Goal: Information Seeking & Learning: Learn about a topic

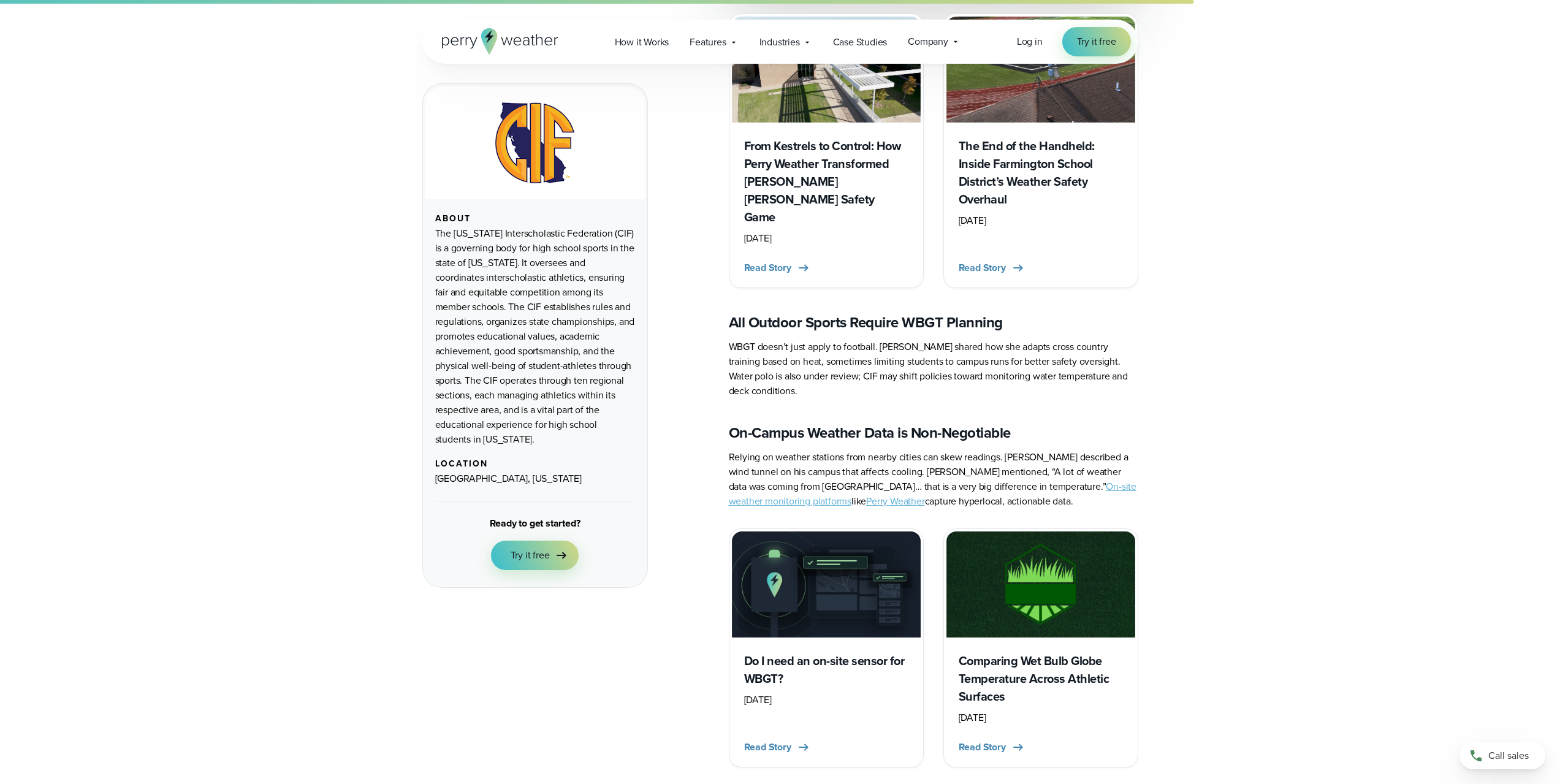
scroll to position [3002, 0]
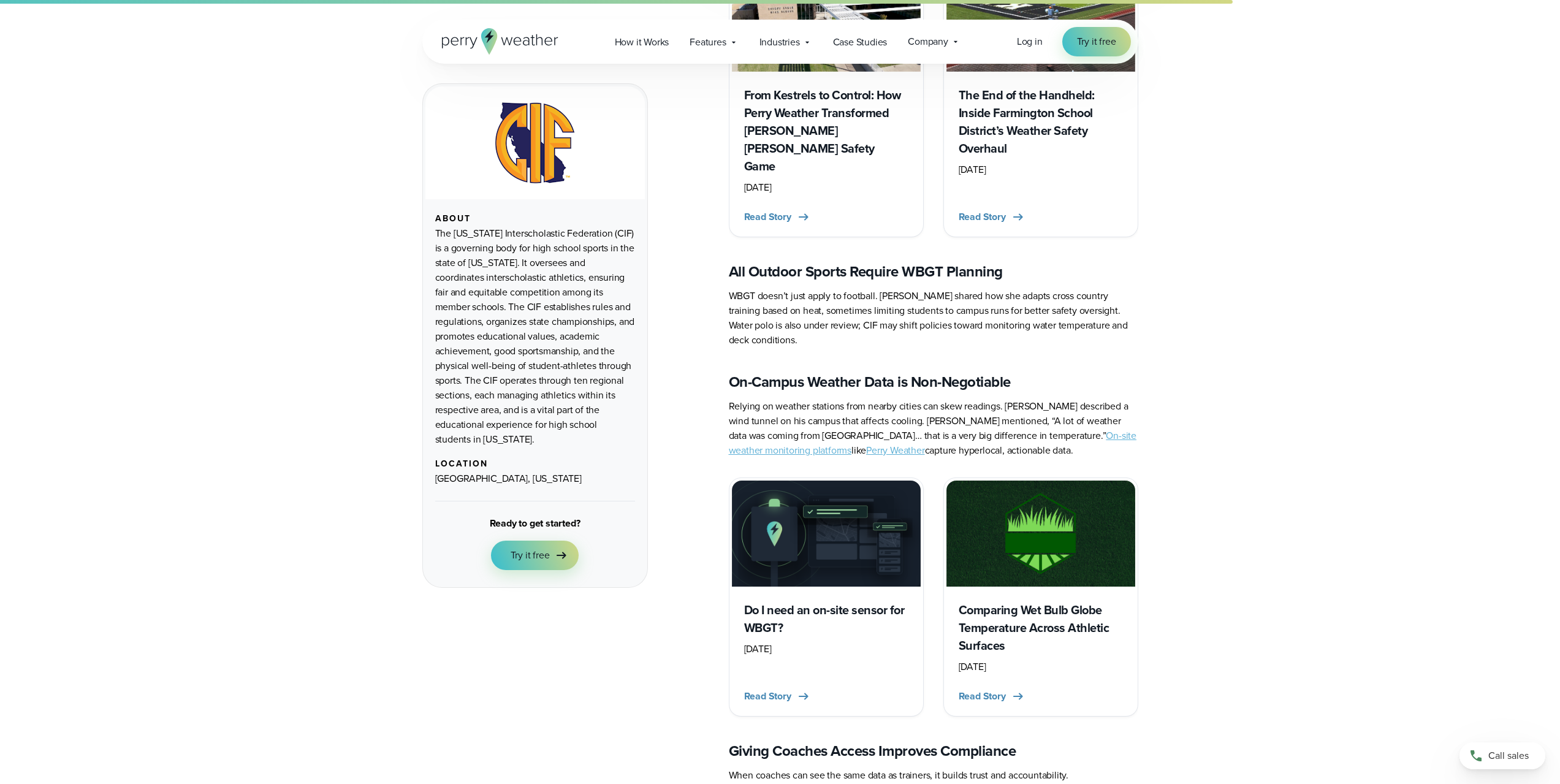
click at [857, 601] on h3 "Do I need an on-site sensor for WBGT?" at bounding box center [826, 618] width 164 height 36
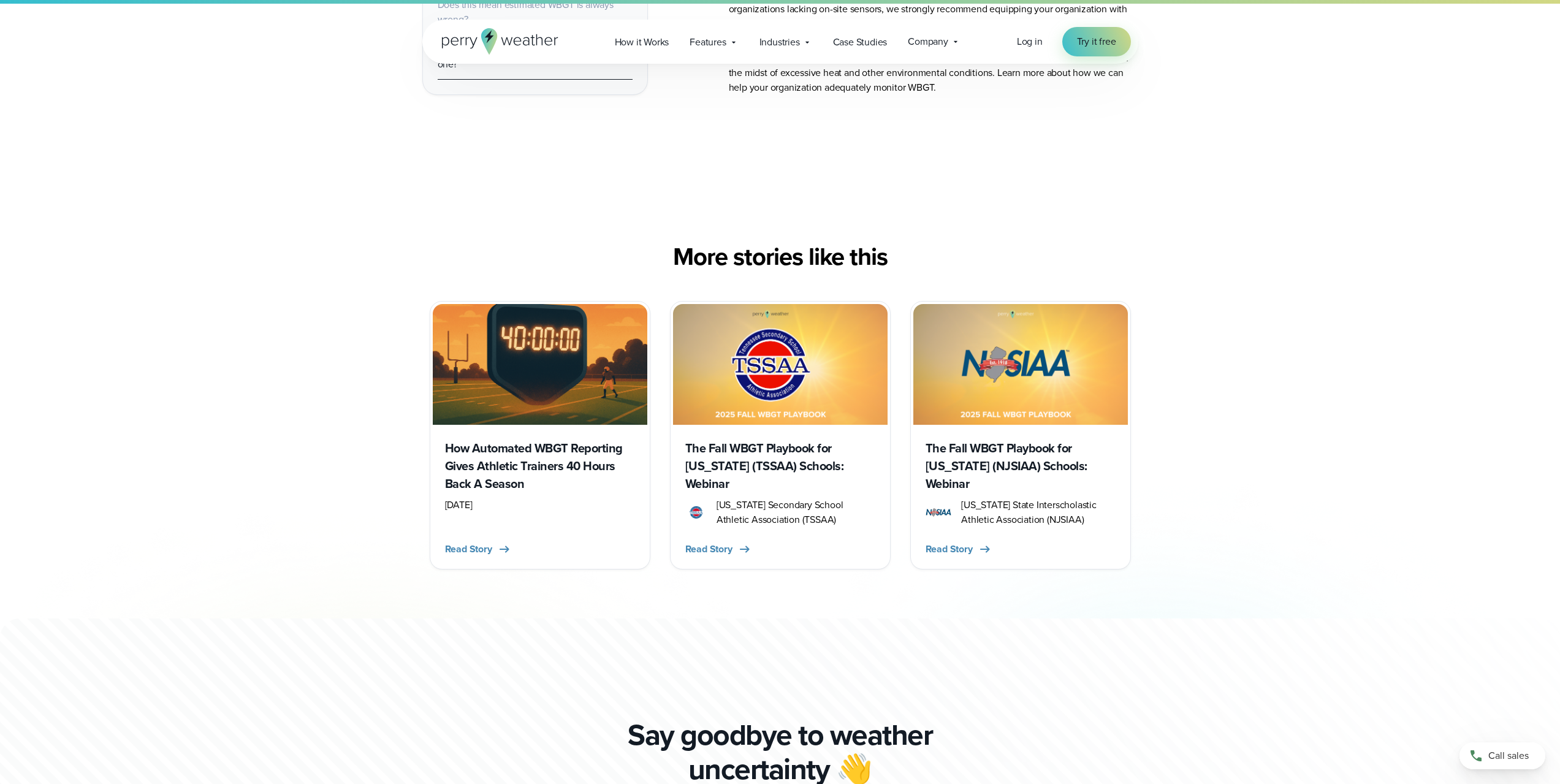
scroll to position [1961, 0]
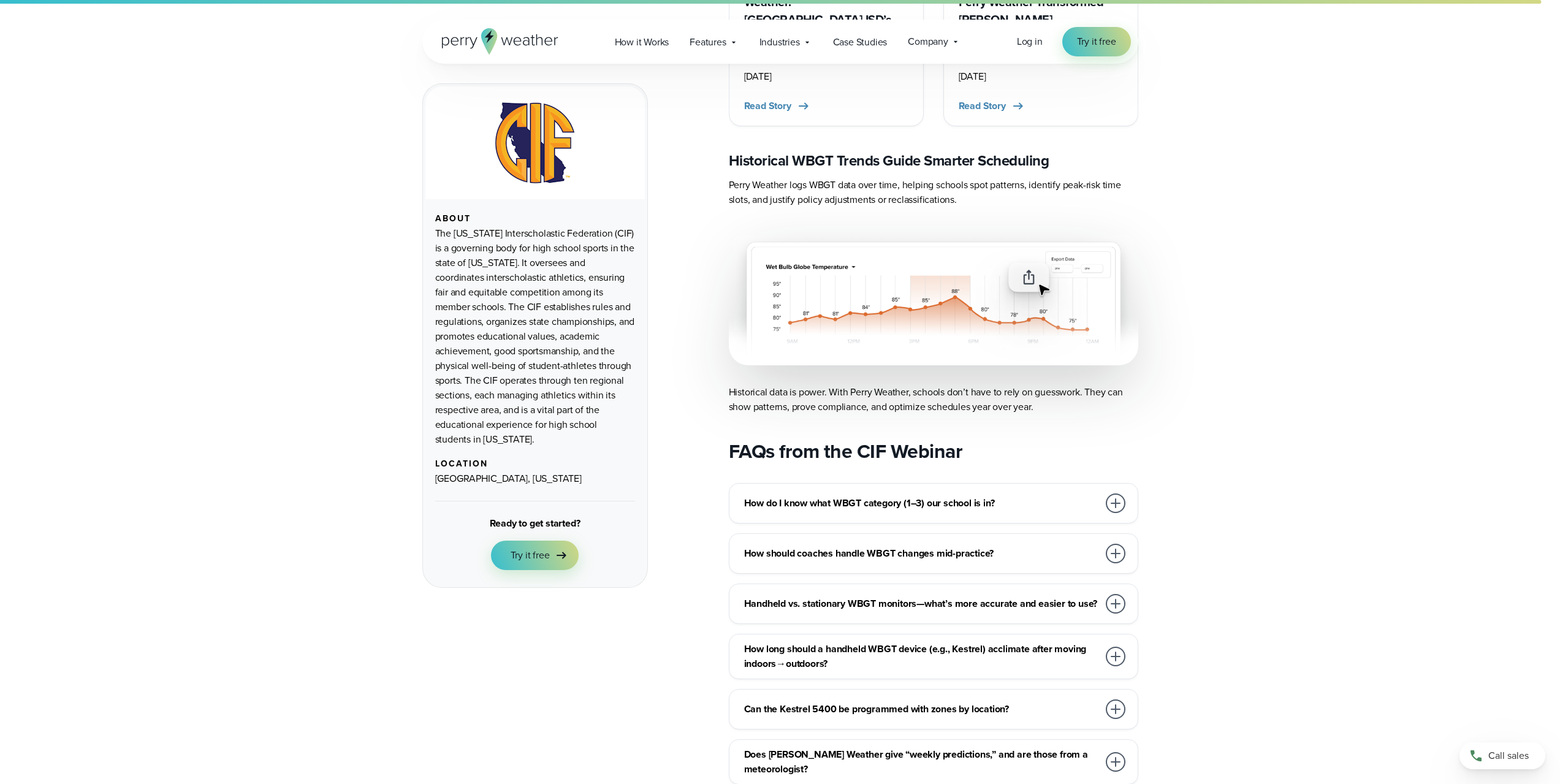
scroll to position [4841, 0]
